Goal: Complete application form

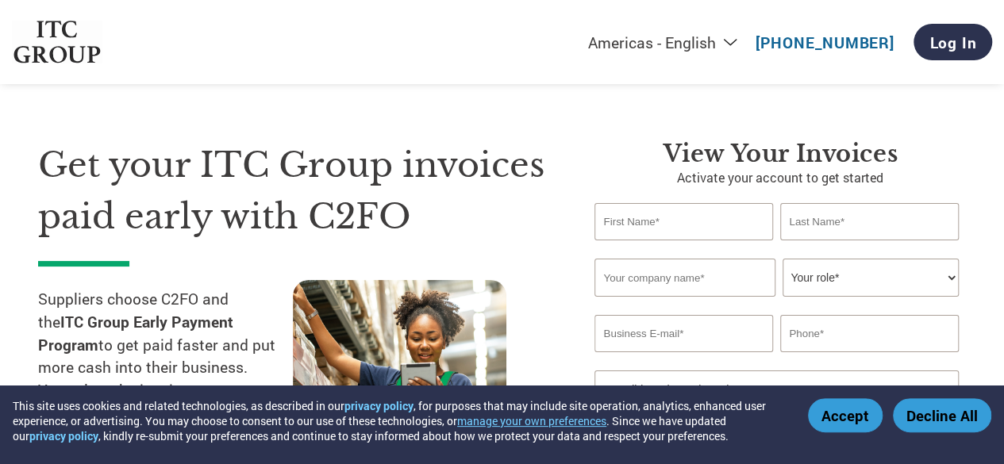
scroll to position [16, 0]
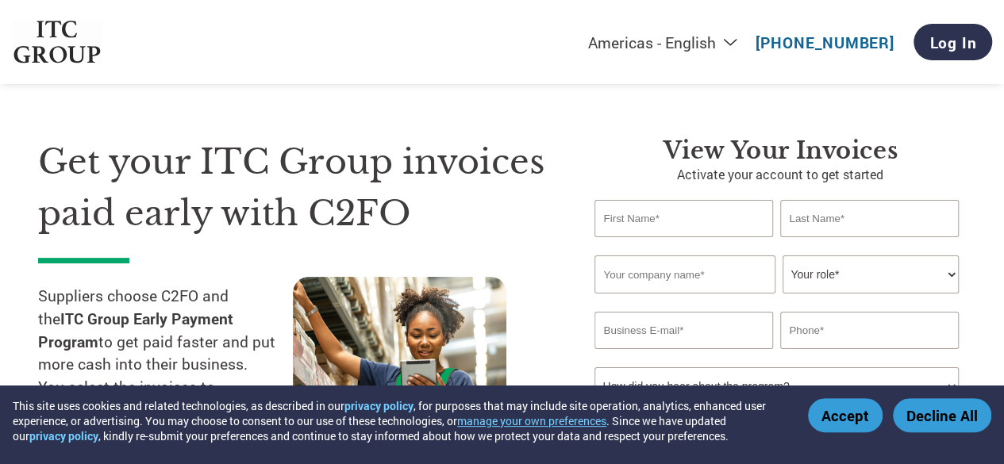
click at [718, 221] on input "text" at bounding box center [684, 218] width 178 height 37
type input "Amit"
click at [861, 216] on input "text" at bounding box center [869, 218] width 178 height 37
type input "Garg"
click at [677, 278] on input "text" at bounding box center [685, 275] width 180 height 38
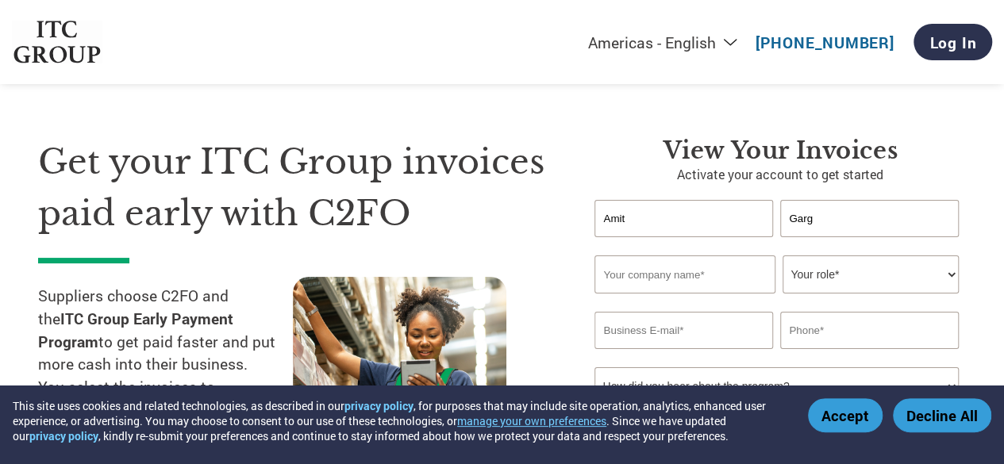
type input "[PERSON_NAME]"
click at [945, 281] on select "Your role* CFO Controller Credit Manager Finance Director Treasurer CEO Preside…" at bounding box center [870, 275] width 175 height 38
click at [503, 146] on h1 "Get your ITC Group invoices paid early with C2FO" at bounding box center [292, 188] width 509 height 102
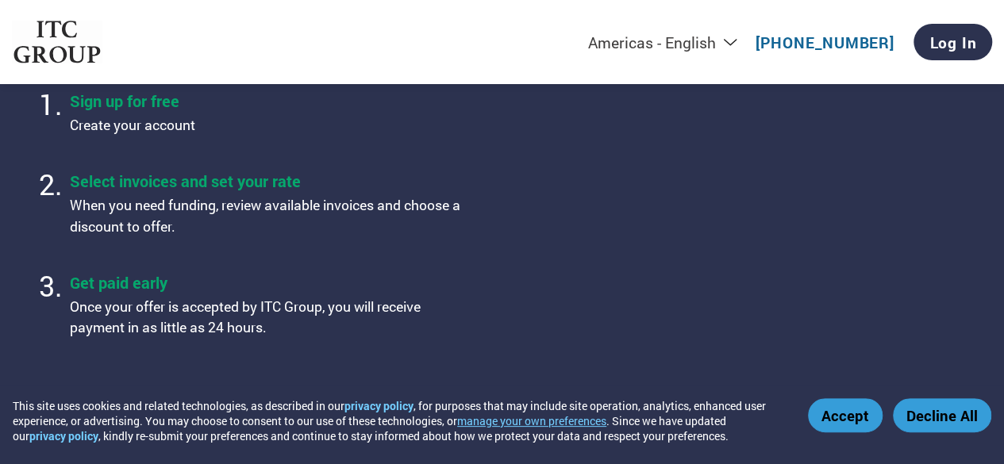
scroll to position [605, 0]
click at [845, 421] on button "Accept" at bounding box center [845, 416] width 75 height 34
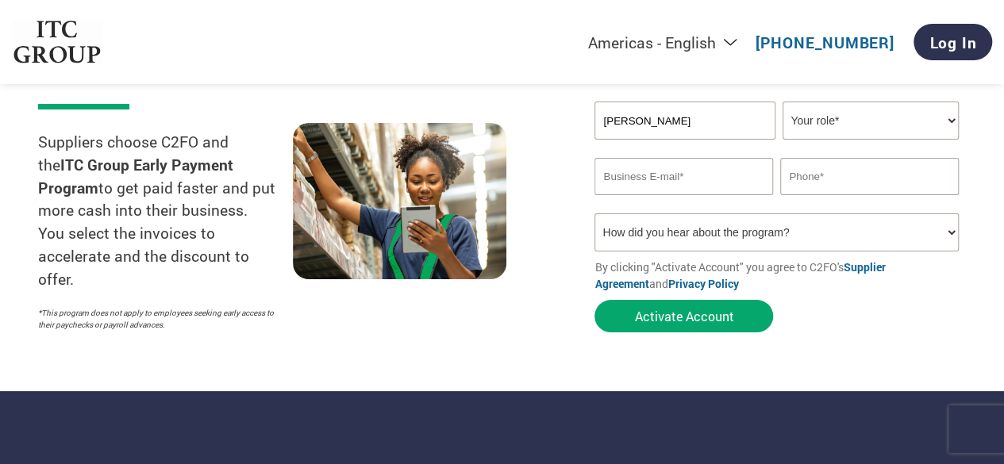
scroll to position [0, 0]
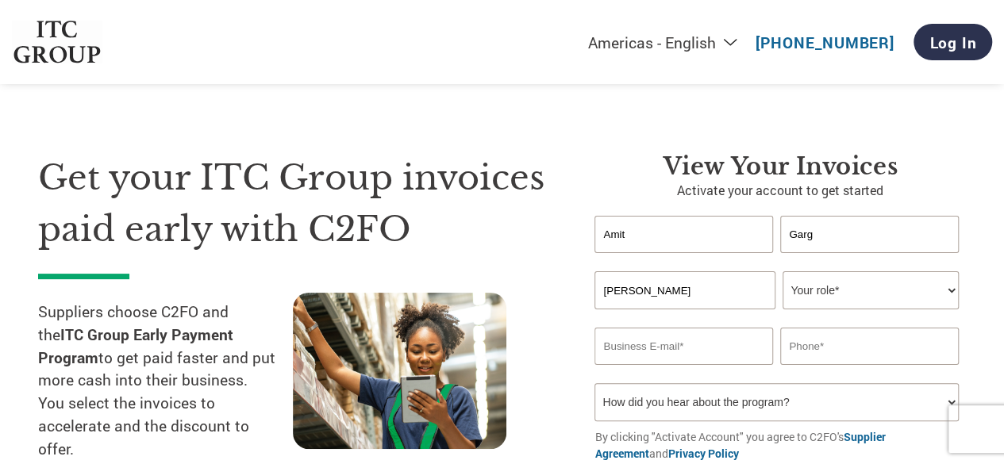
click at [948, 299] on select "Your role* CFO Controller Credit Manager Finance Director Treasurer CEO Preside…" at bounding box center [870, 291] width 175 height 38
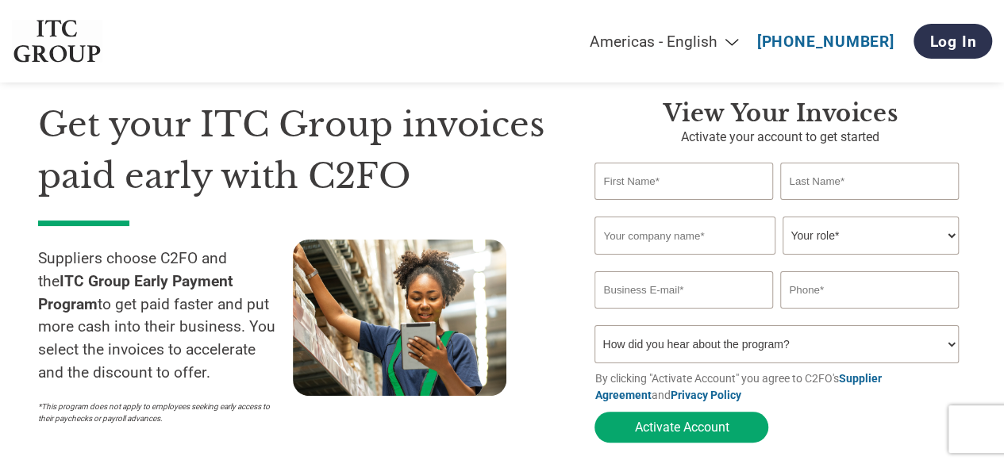
scroll to position [61, 0]
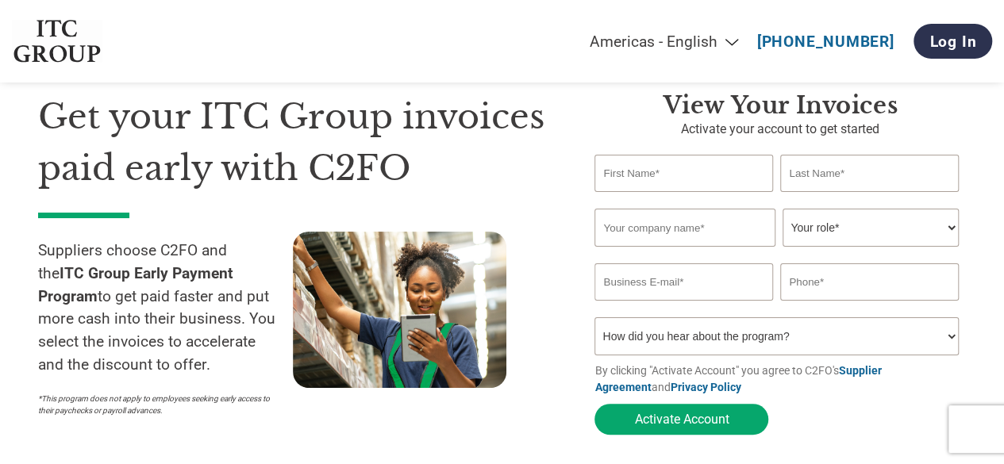
click at [738, 176] on input "text" at bounding box center [684, 173] width 178 height 37
type input "Amit"
click at [864, 177] on input "text" at bounding box center [869, 173] width 178 height 37
type input "Garg"
click at [696, 232] on input "text" at bounding box center [685, 228] width 180 height 38
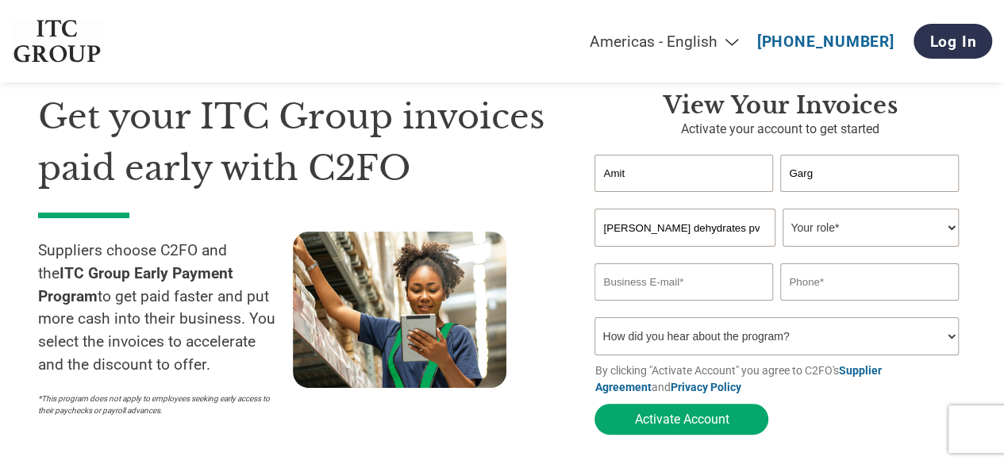
type input "[PERSON_NAME] dehydrates pvt ltd"
click at [938, 229] on select "Your role* CFO Controller Credit Manager Finance Director Treasurer CEO Preside…" at bounding box center [870, 228] width 175 height 38
select select "OWNER_FOUNDER"
click at [783, 210] on select "Your role* CFO Controller Credit Manager Finance Director Treasurer CEO Preside…" at bounding box center [870, 228] width 175 height 38
click at [718, 283] on input "email" at bounding box center [684, 282] width 178 height 37
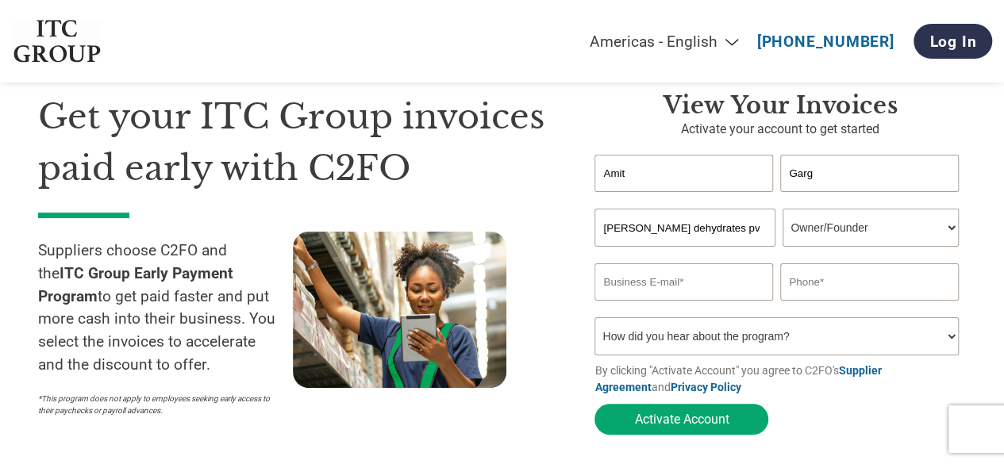
type input "[EMAIL_ADDRESS][PERSON_NAME][DOMAIN_NAME]"
type input "07389905287"
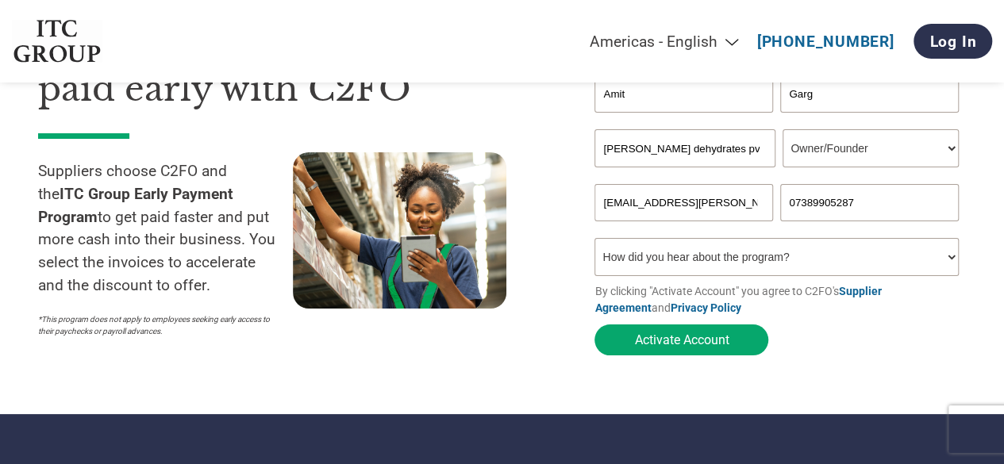
scroll to position [146, 0]
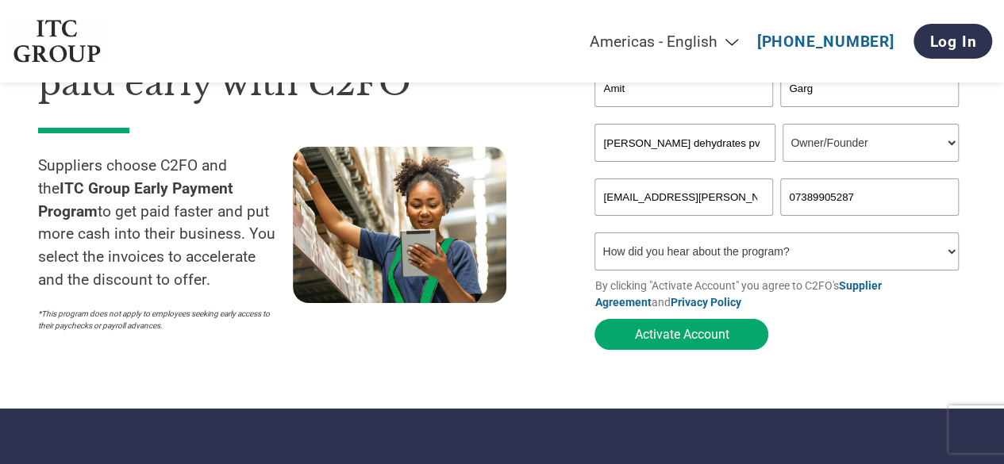
click at [945, 257] on select "How did you hear about the program? Received a letter Email Social Media Online…" at bounding box center [777, 252] width 364 height 38
select select "Received a Letter"
click at [595, 237] on select "How did you hear about the program? Received a letter Email Social Media Online…" at bounding box center [777, 252] width 364 height 38
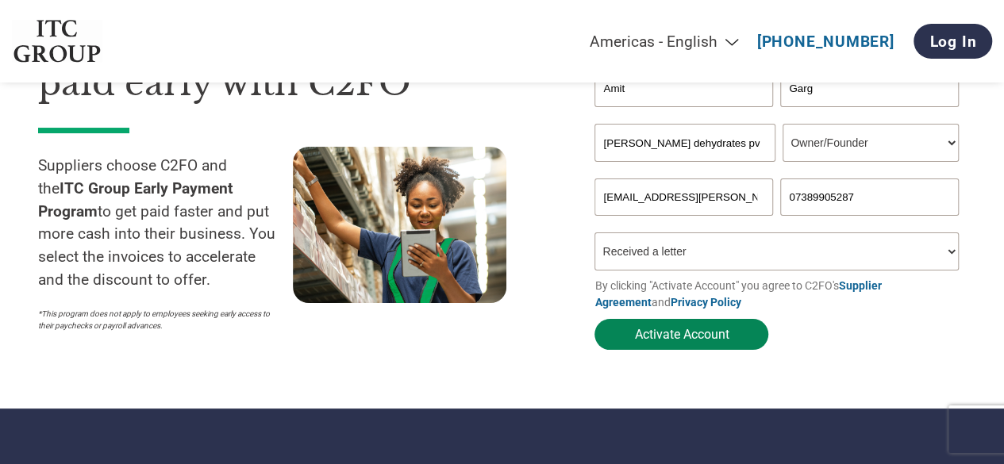
click at [730, 348] on button "Activate Account" at bounding box center [682, 334] width 174 height 31
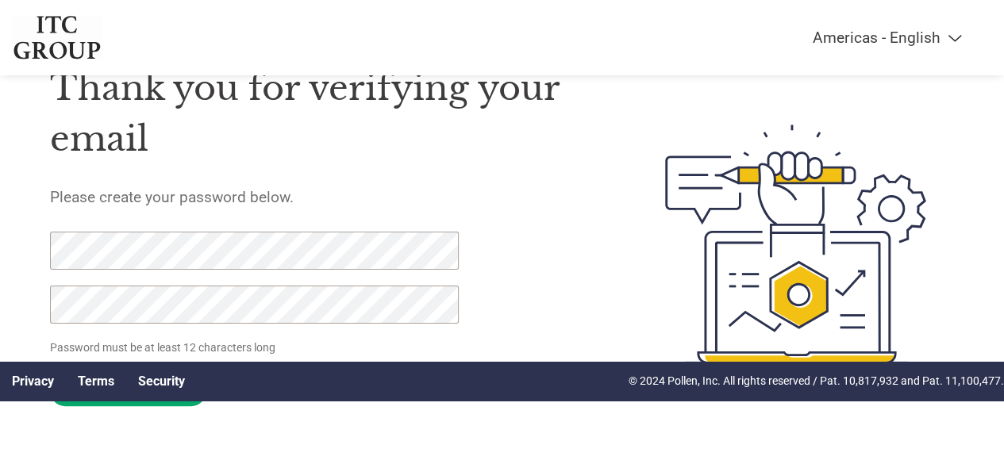
scroll to position [87, 0]
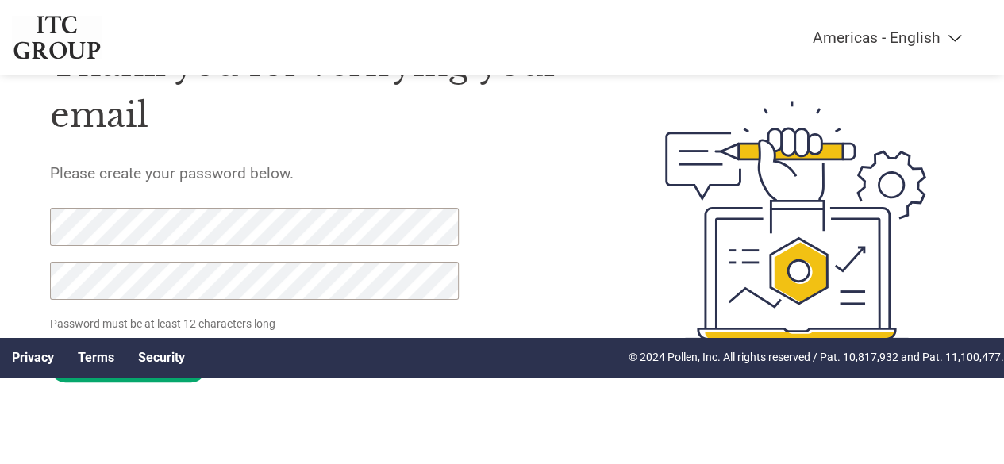
click at [613, 433] on html "Americas - English Américas - Español [GEOGRAPHIC_DATA] - Português Amériques -…" at bounding box center [502, 189] width 1004 height 553
click at [170, 378] on input "Set Password" at bounding box center [128, 367] width 156 height 31
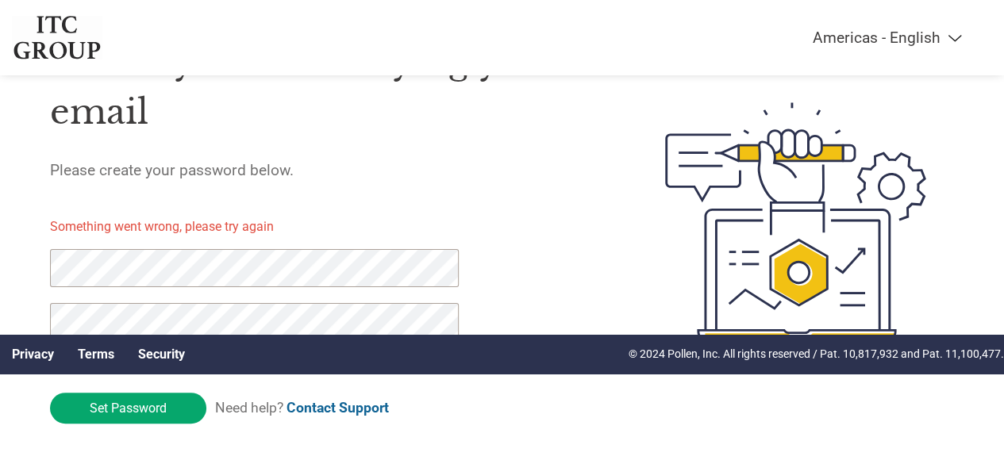
scroll to position [98, 0]
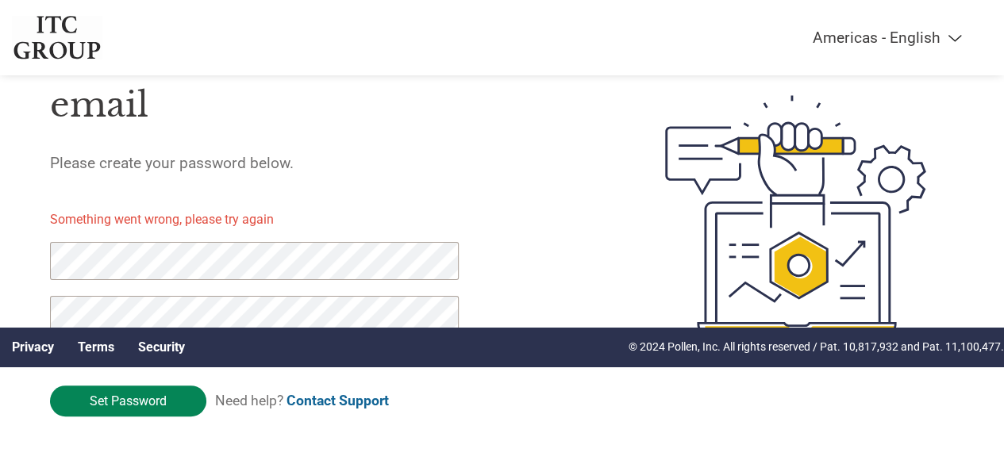
click at [149, 402] on input "Set Password" at bounding box center [128, 401] width 156 height 31
click at [384, 405] on link "Contact Support" at bounding box center [338, 401] width 102 height 16
click at [165, 402] on input "Set Password" at bounding box center [128, 401] width 156 height 31
